Goal: Find specific page/section

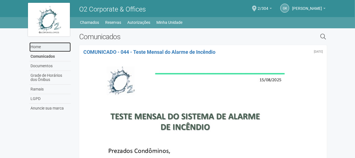
click at [43, 46] on link "Home" at bounding box center [49, 47] width 41 height 10
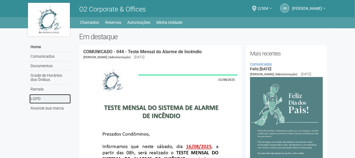
click at [69, 96] on link "LGPD" at bounding box center [49, 99] width 41 height 10
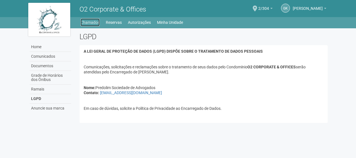
click at [82, 21] on link "Chamados" at bounding box center [90, 22] width 19 height 8
